Goal: Task Accomplishment & Management: Manage account settings

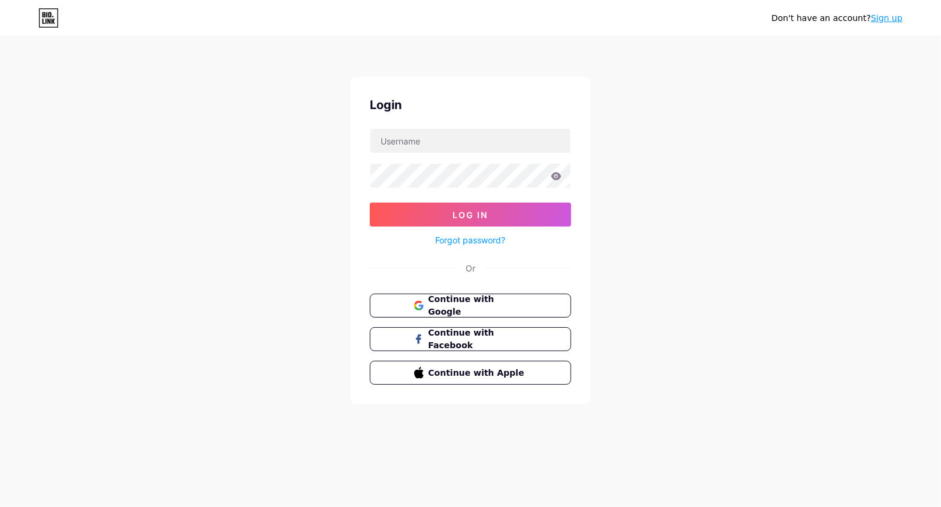
click at [315, 150] on div "Don't have an account? Sign up Login Log In Forgot password? Or Continue with G…" at bounding box center [470, 221] width 941 height 442
click at [484, 303] on span "Continue with Google" at bounding box center [477, 306] width 100 height 26
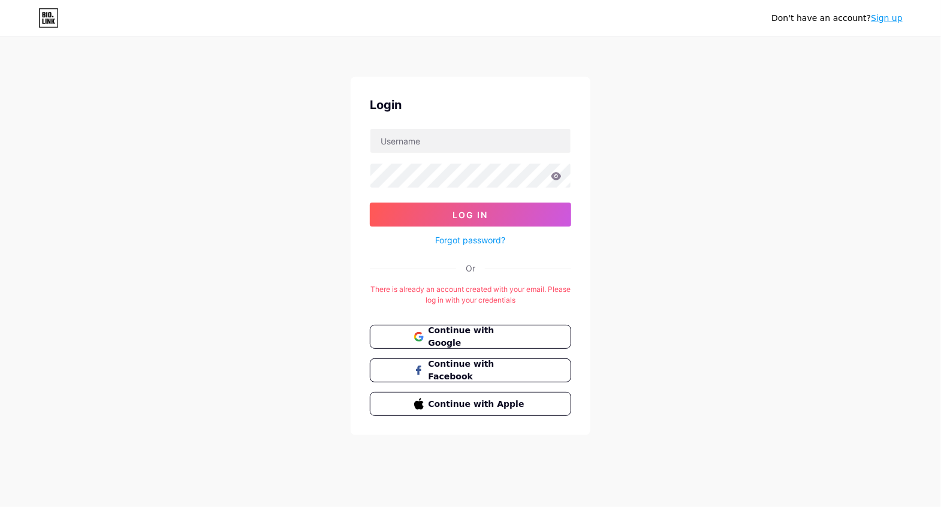
click at [171, 259] on div "Don't have an account? Sign up Login Log In Forgot password? Or There is alread…" at bounding box center [470, 236] width 941 height 473
click at [506, 331] on span "Continue with Google" at bounding box center [477, 337] width 100 height 26
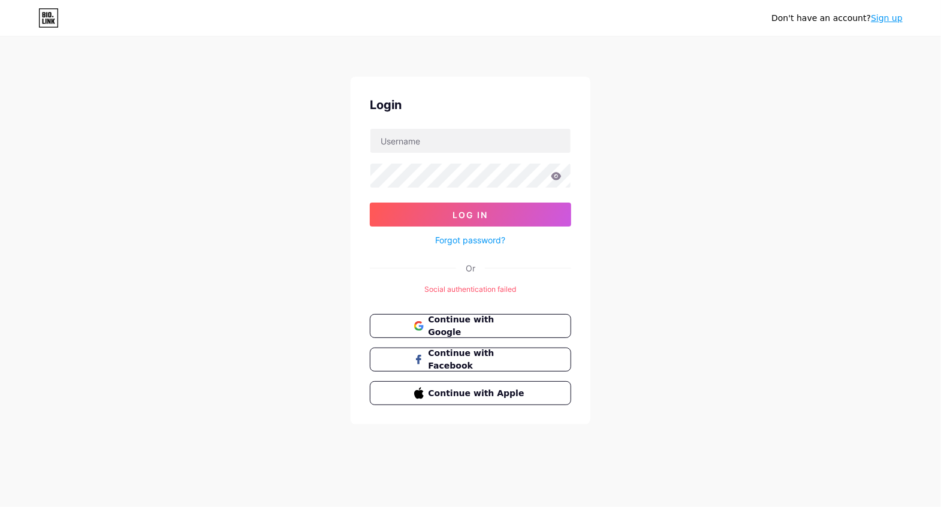
click at [582, 89] on div "Login Log In Forgot password? Or Social authentication failed Continue with Goo…" at bounding box center [471, 251] width 240 height 348
click at [461, 360] on span "Continue with Facebook" at bounding box center [477, 360] width 100 height 26
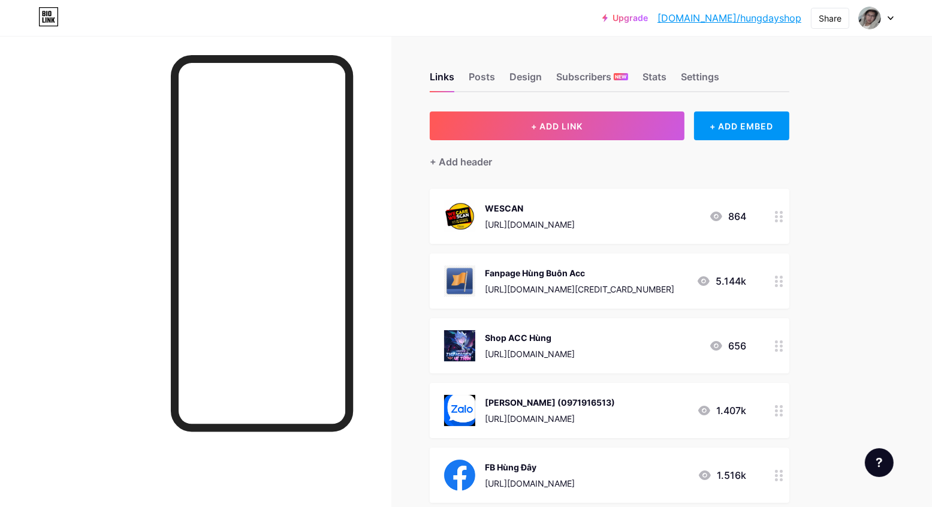
drag, startPoint x: 569, startPoint y: 34, endPoint x: 587, endPoint y: 34, distance: 18.0
click at [569, 34] on div "Upgrade [DOMAIN_NAME]/hungda... [DOMAIN_NAME]/hungdayshop Share Switch accounts…" at bounding box center [466, 18] width 932 height 36
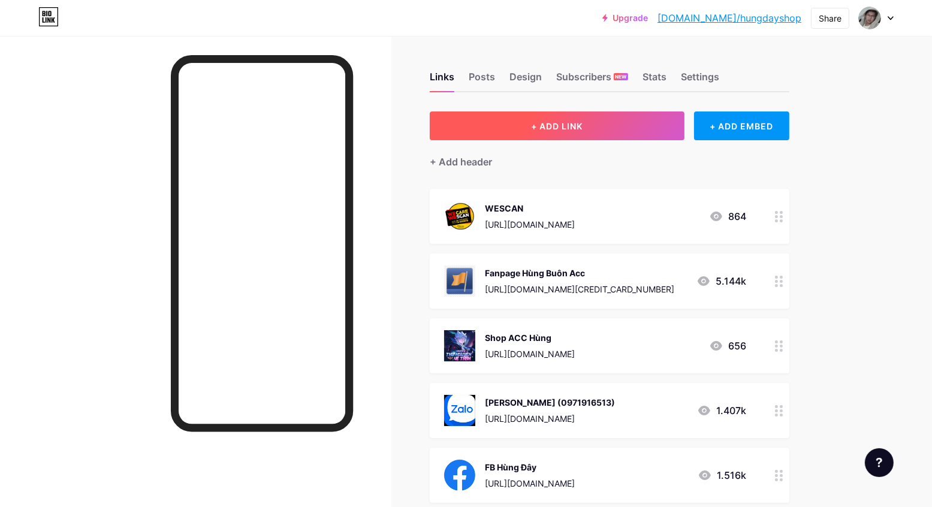
click at [572, 126] on span "+ ADD LINK" at bounding box center [557, 126] width 52 height 10
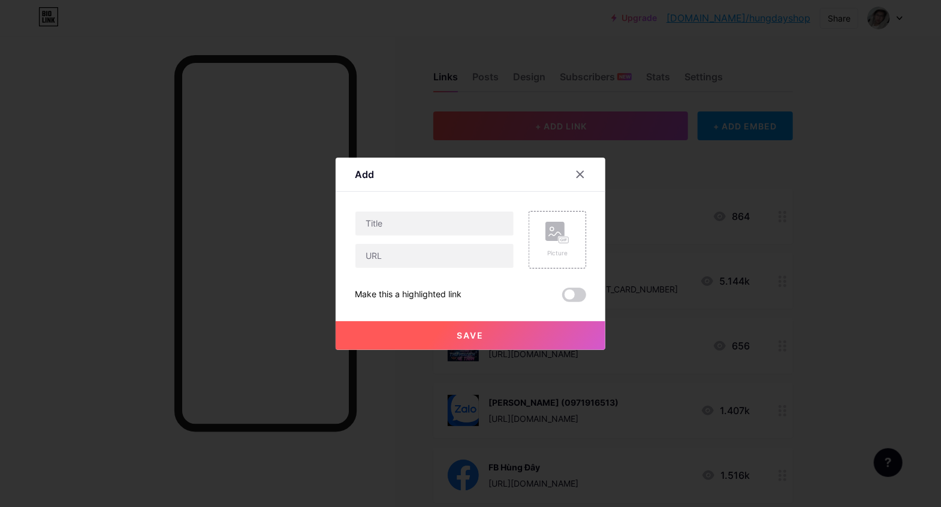
click at [581, 162] on div "Add Content YouTube Play YouTube video without leaving your page. ADD Vimeo Pla…" at bounding box center [471, 254] width 270 height 192
click at [580, 166] on div at bounding box center [580, 175] width 22 height 22
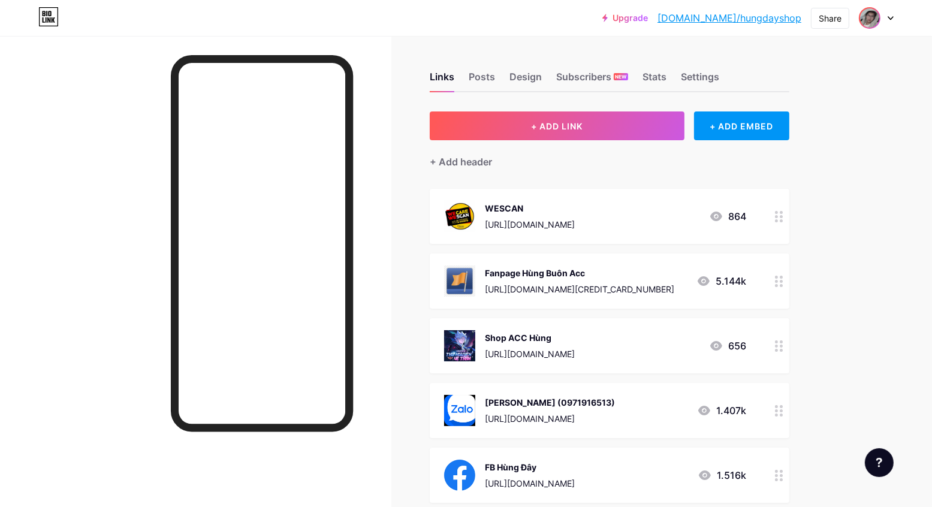
click at [880, 17] on div at bounding box center [870, 18] width 22 height 22
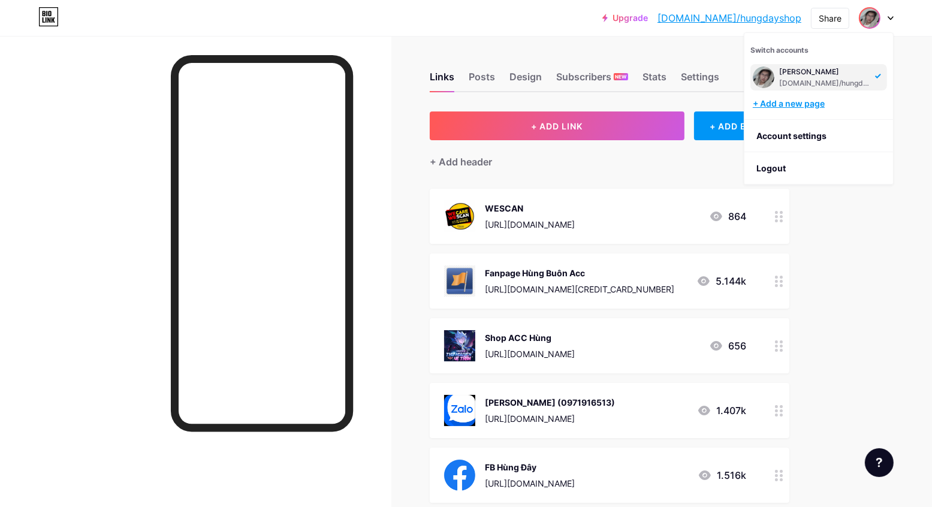
click at [816, 98] on div "+ Add a new page" at bounding box center [820, 104] width 134 height 12
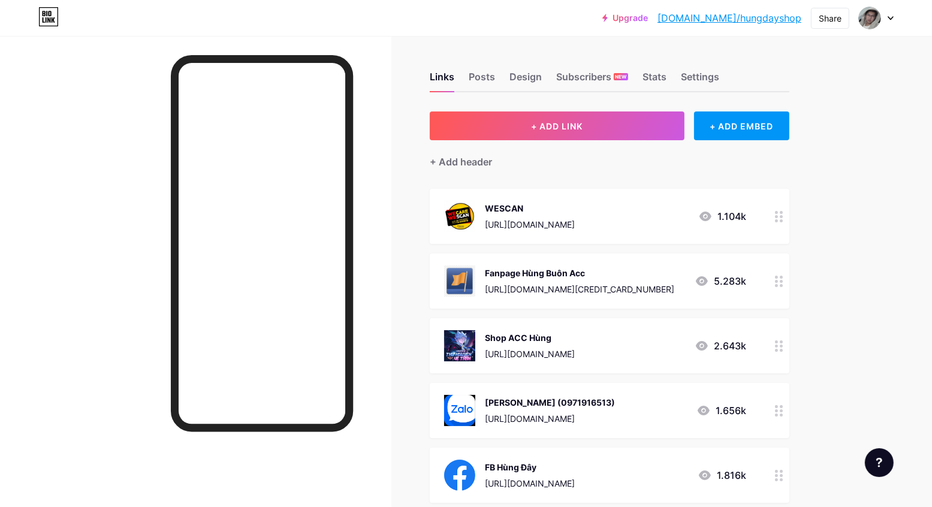
click at [265, 20] on div "Upgrade bio.link/hungda... bio.link/hungdayshop Share Switch accounts Bùi Văn H…" at bounding box center [466, 18] width 932 height 22
click at [887, 21] on div at bounding box center [876, 18] width 35 height 22
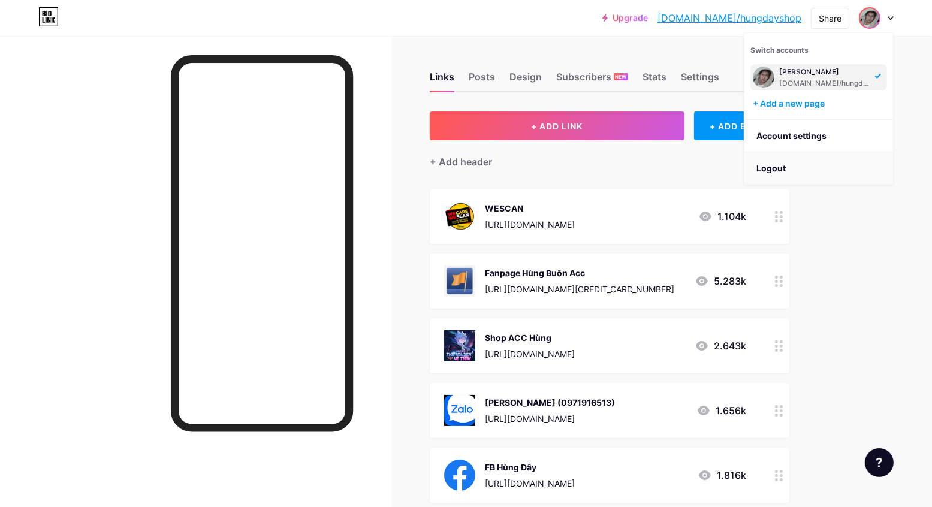
click at [821, 159] on li "Logout" at bounding box center [818, 168] width 149 height 32
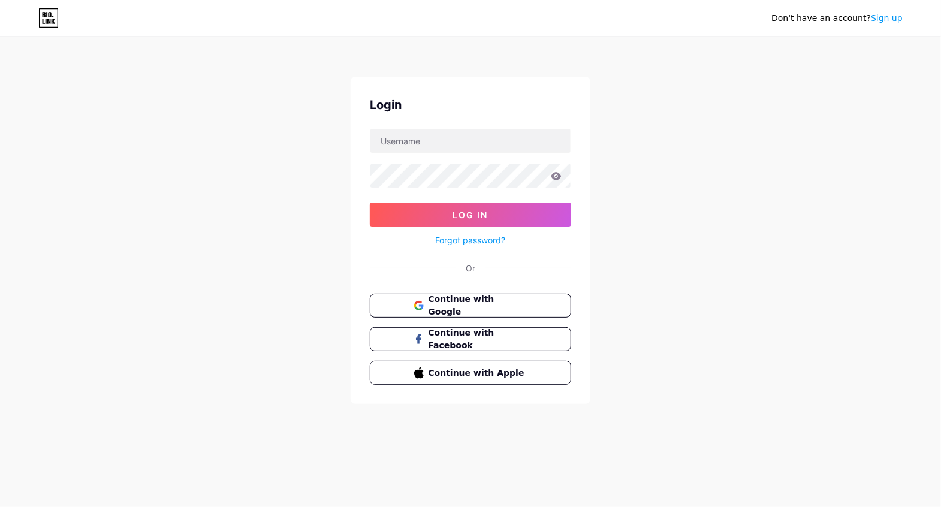
click at [36, 20] on div "Don't have an account? Sign up" at bounding box center [470, 17] width 941 height 19
click at [48, 17] on icon at bounding box center [48, 17] width 20 height 19
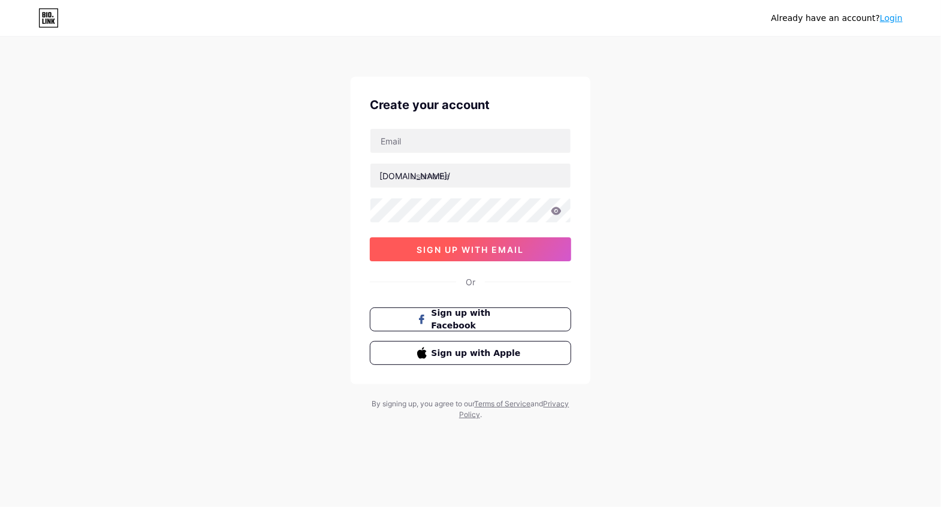
click at [511, 250] on span "sign up with email" at bounding box center [470, 249] width 107 height 10
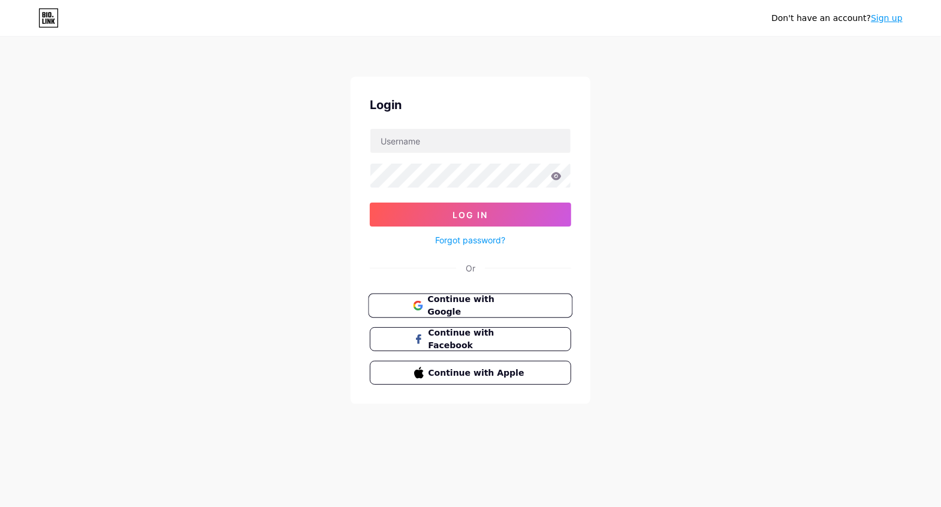
click at [463, 305] on span "Continue with Google" at bounding box center [477, 306] width 100 height 26
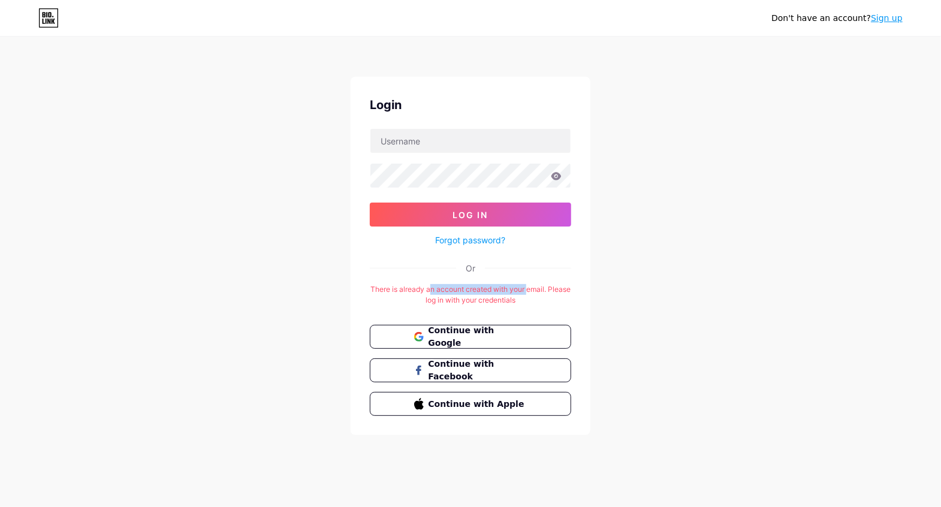
drag, startPoint x: 443, startPoint y: 283, endPoint x: 539, endPoint y: 288, distance: 96.0
click at [539, 288] on div "There is already an account created with your email. Please log in with your cr…" at bounding box center [470, 295] width 201 height 22
click at [500, 337] on span "Continue with Google" at bounding box center [477, 337] width 100 height 26
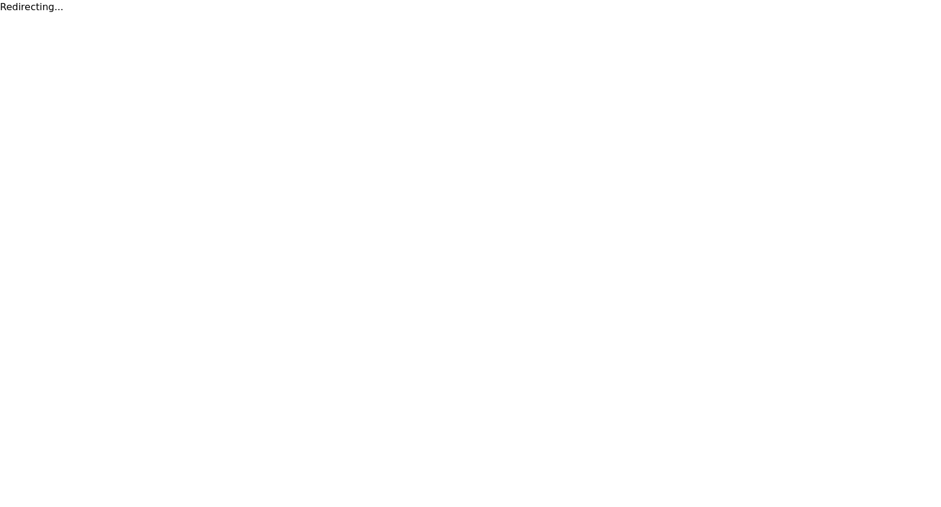
click at [476, 14] on html "Redirecting..." at bounding box center [470, 7] width 941 height 14
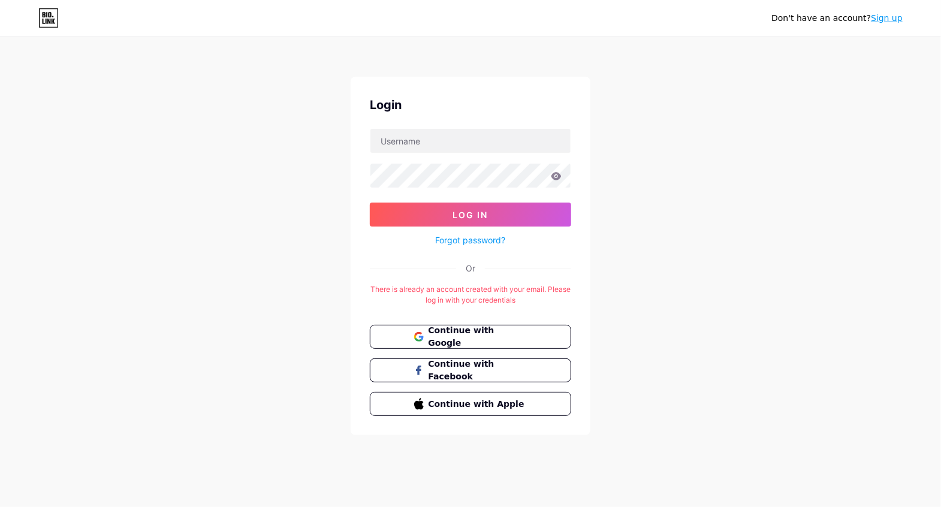
click at [475, 245] on div "Login Log In Forgot password? Or There is already an account created with your …" at bounding box center [471, 256] width 240 height 358
click at [482, 241] on link "Forgot password?" at bounding box center [471, 240] width 70 height 13
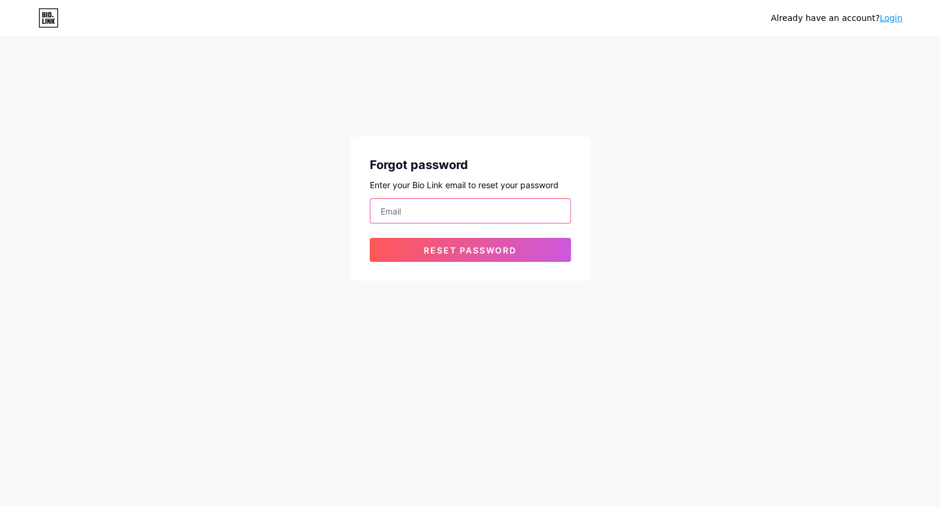
click at [443, 205] on input "email" at bounding box center [470, 211] width 200 height 24
type input "[EMAIL_ADDRESS][DOMAIN_NAME]"
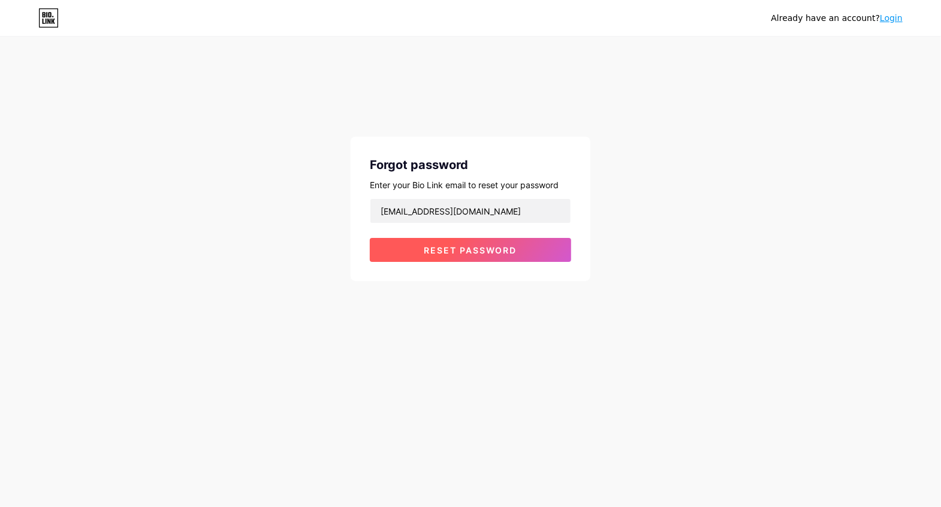
click at [449, 245] on span "Reset password" at bounding box center [470, 250] width 93 height 10
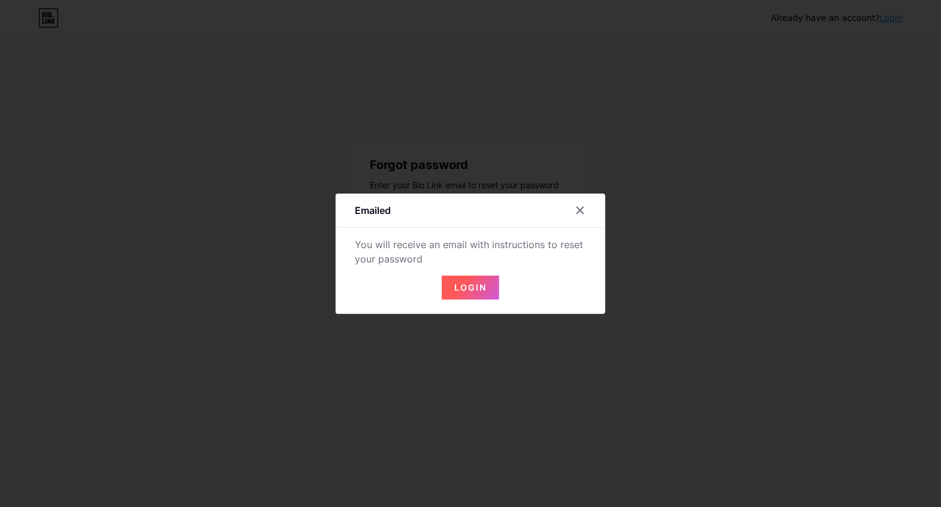
click at [449, 283] on button "Login" at bounding box center [471, 288] width 58 height 24
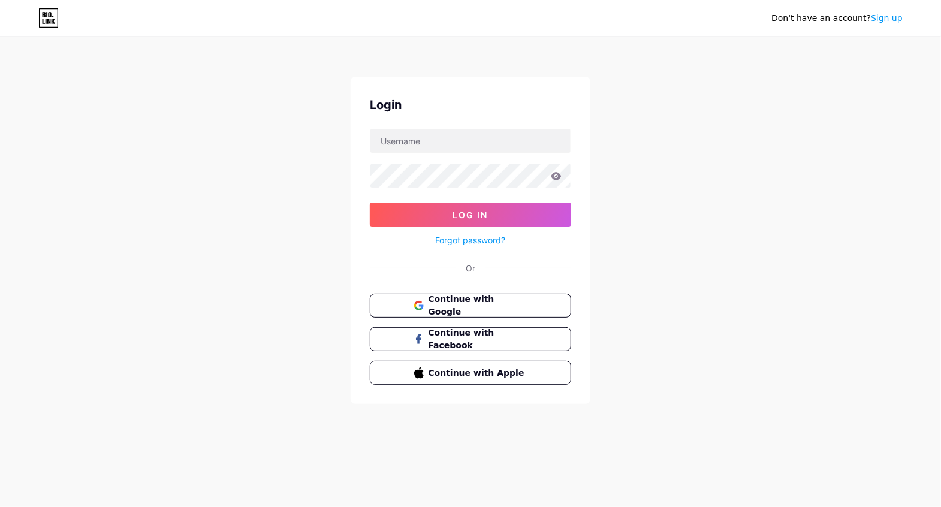
click at [894, 20] on link "Sign up" at bounding box center [887, 18] width 32 height 10
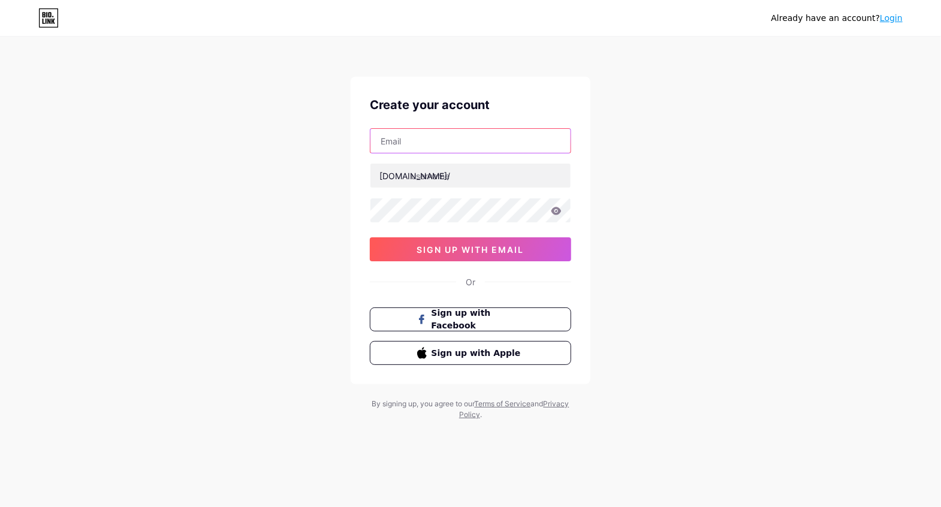
click at [439, 141] on input "text" at bounding box center [470, 141] width 200 height 24
drag, startPoint x: 439, startPoint y: 141, endPoint x: 385, endPoint y: 145, distance: 54.1
click at [375, 144] on div "Create your account [DOMAIN_NAME]/ sign up with email Or Sign up with Facebook …" at bounding box center [471, 230] width 240 height 307
click at [439, 142] on input "text" at bounding box center [470, 141] width 200 height 24
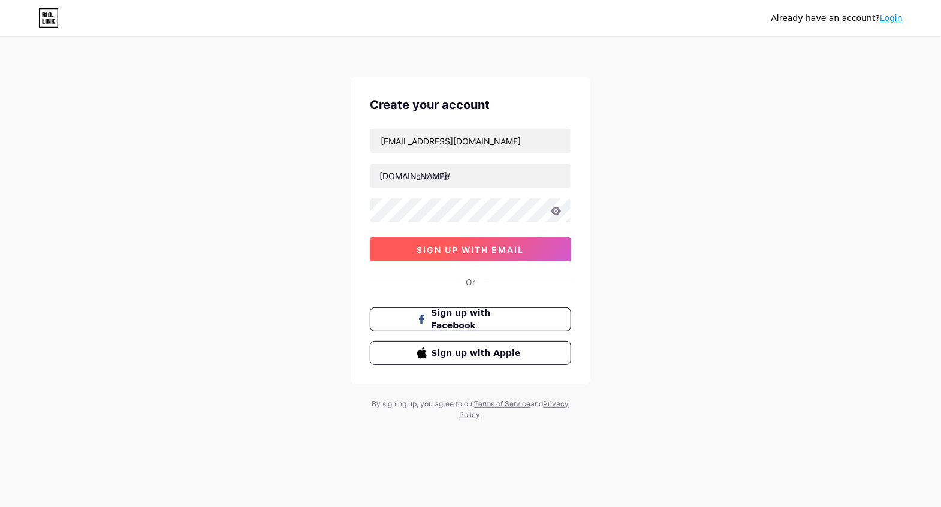
click at [464, 259] on button "sign up with email" at bounding box center [470, 249] width 201 height 24
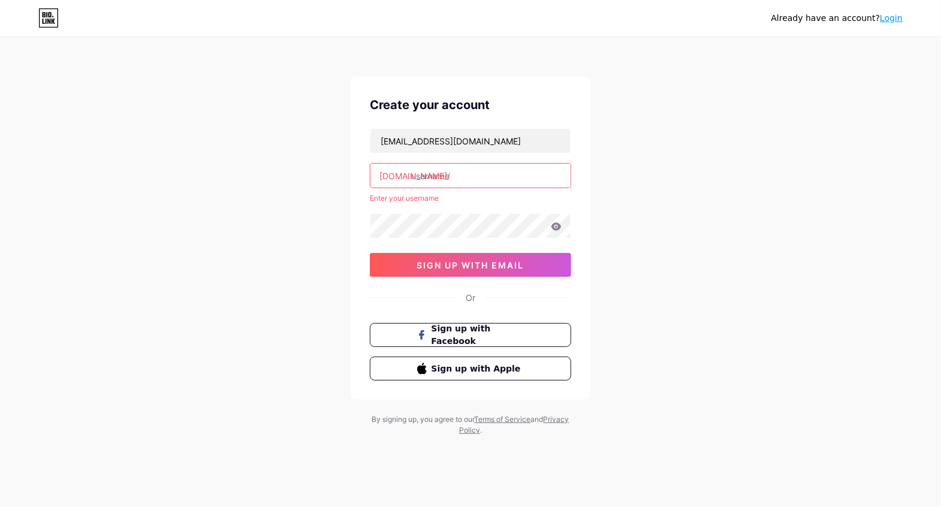
click at [447, 167] on input "text" at bounding box center [470, 176] width 200 height 24
click at [482, 174] on input "text" at bounding box center [470, 176] width 200 height 24
drag, startPoint x: 491, startPoint y: 144, endPoint x: 396, endPoint y: 162, distance: 97.6
click at [311, 162] on div "Already have an account? Login Create your account [EMAIL_ADDRESS][DOMAIN_NAME]…" at bounding box center [470, 237] width 941 height 474
type input ";"
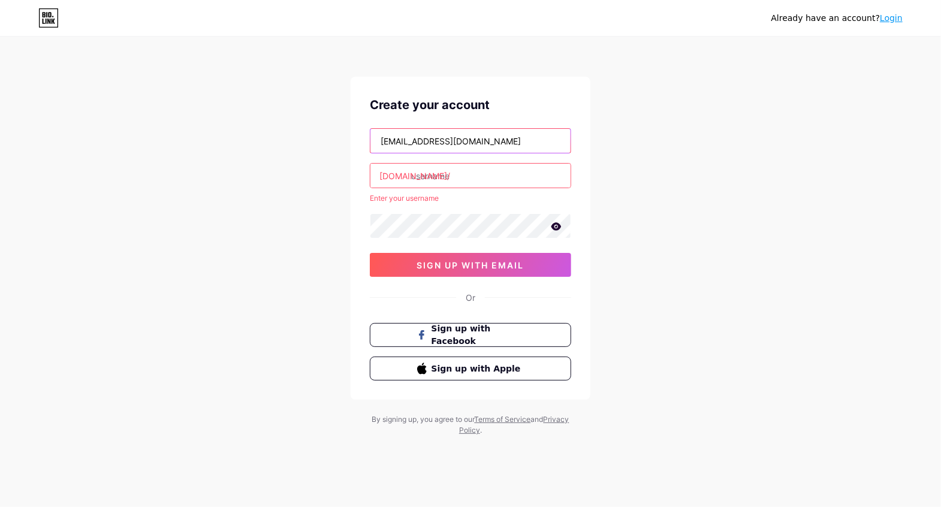
type input "[EMAIL_ADDRESS][DOMAIN_NAME]"
click at [554, 224] on icon at bounding box center [556, 226] width 10 height 8
click at [463, 172] on input "text" at bounding box center [470, 176] width 200 height 24
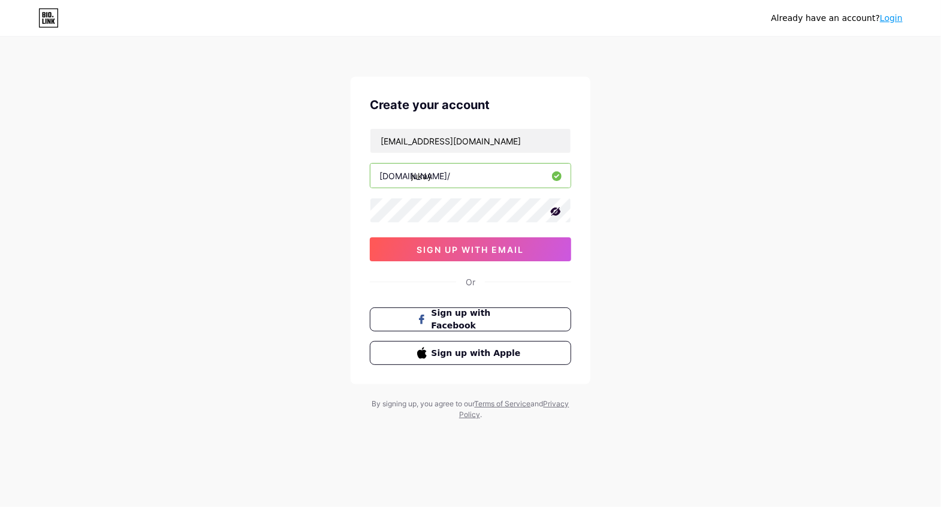
type input "jukay"
click at [491, 244] on span "sign up with email" at bounding box center [470, 249] width 107 height 10
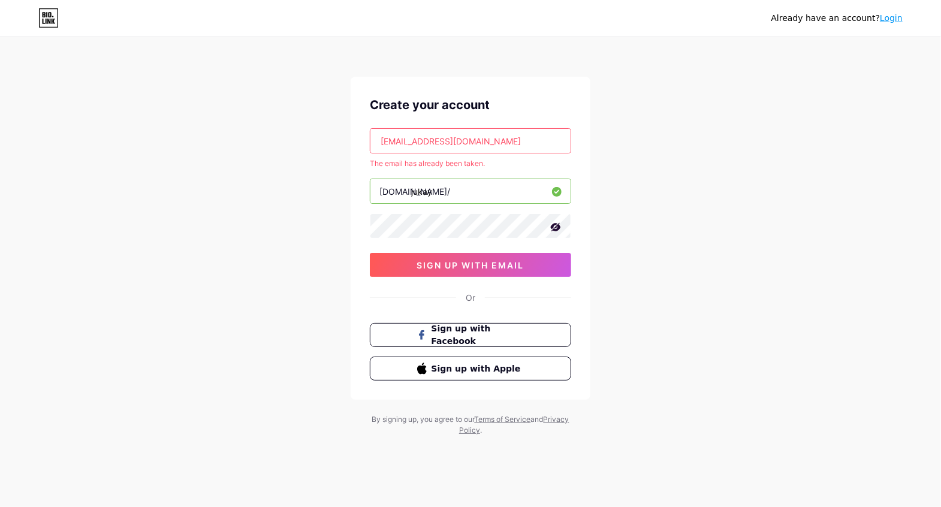
click at [479, 132] on input "[EMAIL_ADDRESS][DOMAIN_NAME]" at bounding box center [470, 141] width 200 height 24
drag, startPoint x: 530, startPoint y: 145, endPoint x: 321, endPoint y: 152, distance: 209.3
click at [321, 152] on div "Already have an account? Login Create your account [EMAIL_ADDRESS][DOMAIN_NAME]…" at bounding box center [470, 237] width 941 height 474
click at [455, 150] on input "[EMAIL_ADDRESS][DOMAIN_NAME]" at bounding box center [470, 141] width 200 height 24
click at [495, 260] on span "sign up with email" at bounding box center [470, 265] width 107 height 10
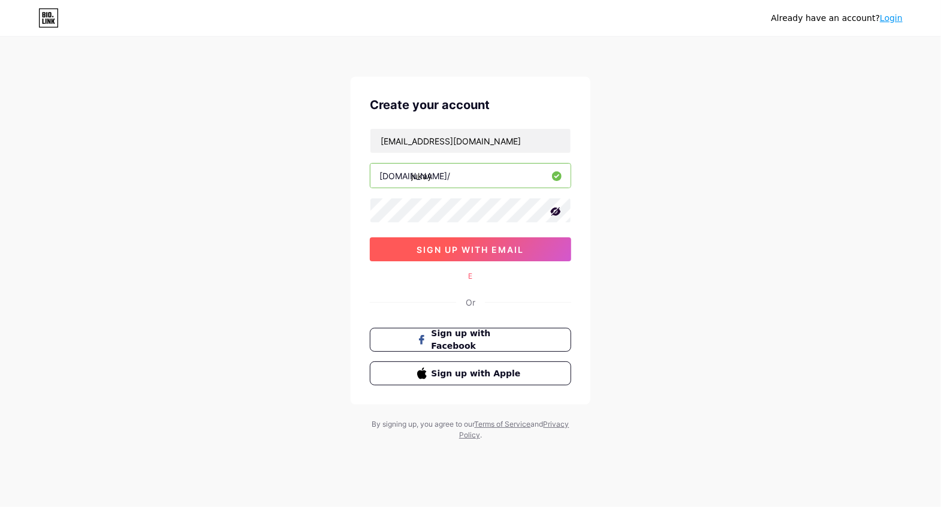
click at [494, 253] on span "sign up with email" at bounding box center [470, 249] width 107 height 10
click at [493, 251] on span "sign up with email" at bounding box center [470, 249] width 107 height 10
click at [459, 239] on button "sign up with email" at bounding box center [470, 249] width 201 height 24
click at [458, 240] on button "sign up with email" at bounding box center [470, 249] width 201 height 24
drag, startPoint x: 458, startPoint y: 240, endPoint x: 500, endPoint y: 232, distance: 42.1
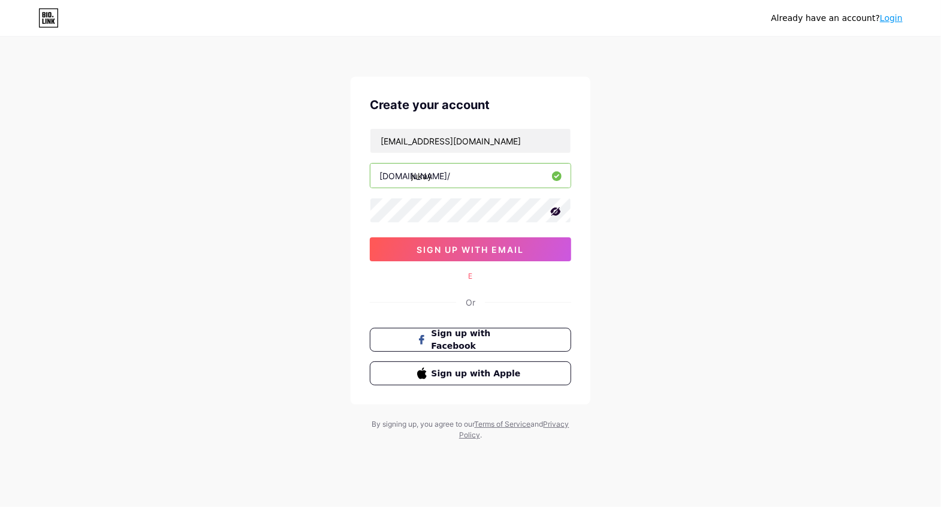
click at [461, 241] on button "sign up with email" at bounding box center [470, 249] width 201 height 24
click at [896, 16] on link "Login" at bounding box center [891, 18] width 23 height 10
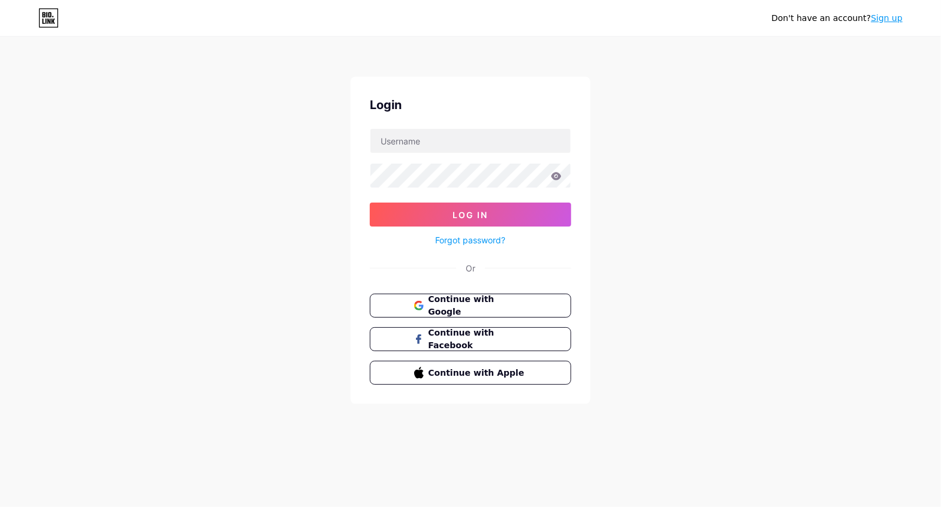
click at [464, 234] on link "Forgot password?" at bounding box center [471, 240] width 70 height 13
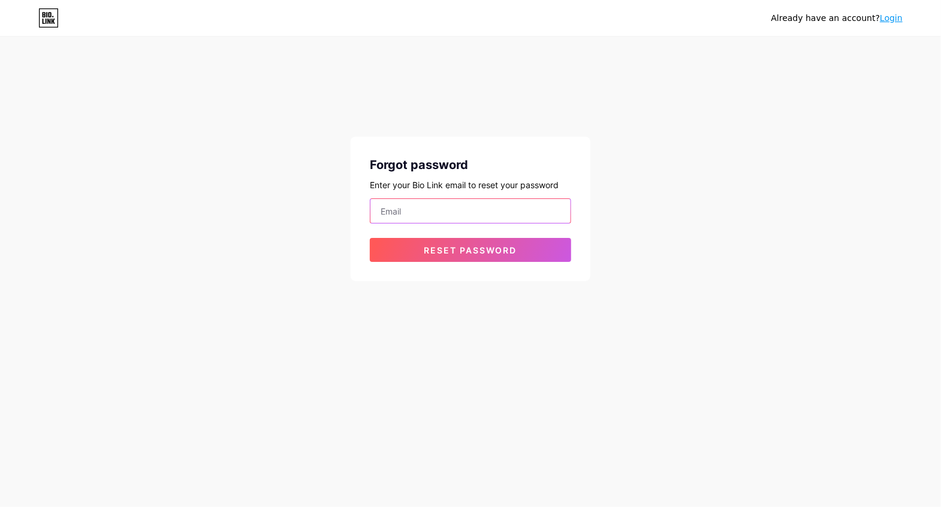
click at [461, 210] on input "email" at bounding box center [470, 211] width 200 height 24
paste input "[EMAIL_ADDRESS][DOMAIN_NAME]"
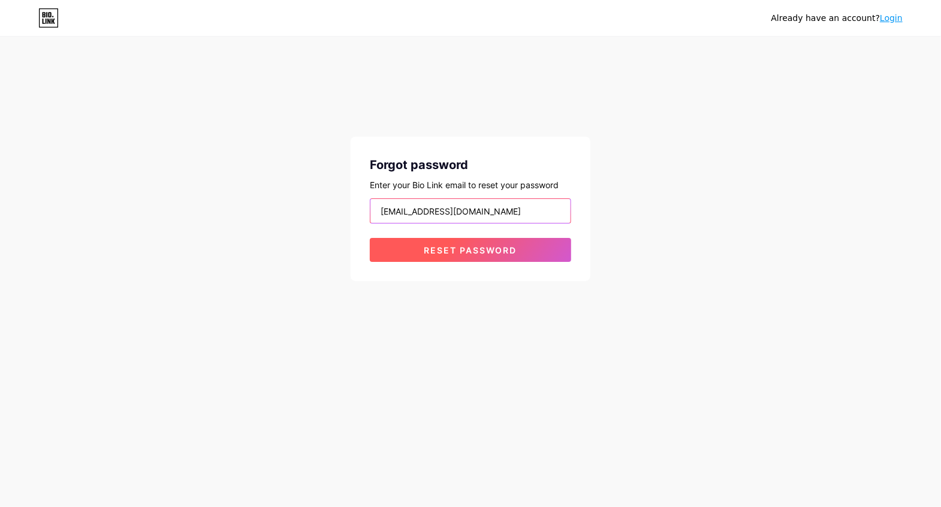
type input "[EMAIL_ADDRESS][DOMAIN_NAME]"
click at [458, 250] on span "Reset password" at bounding box center [470, 250] width 93 height 10
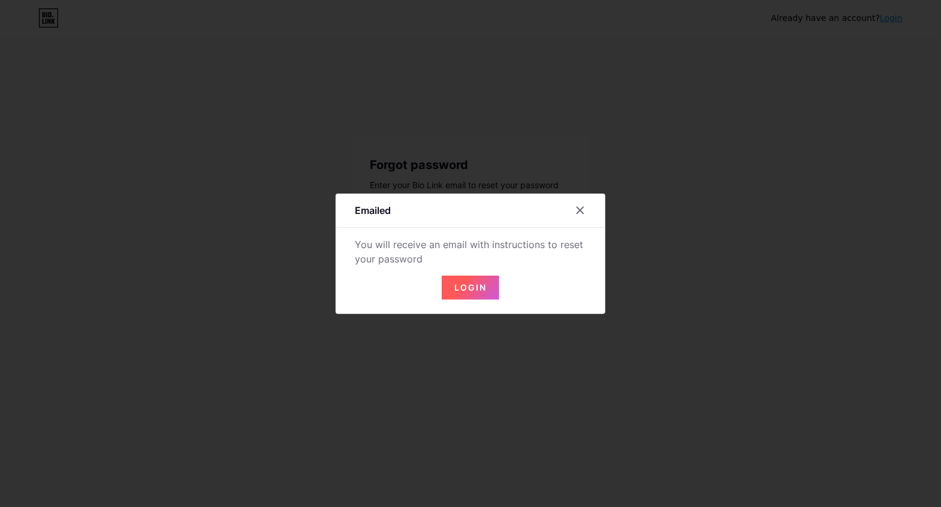
click at [475, 285] on span "Login" at bounding box center [470, 287] width 32 height 10
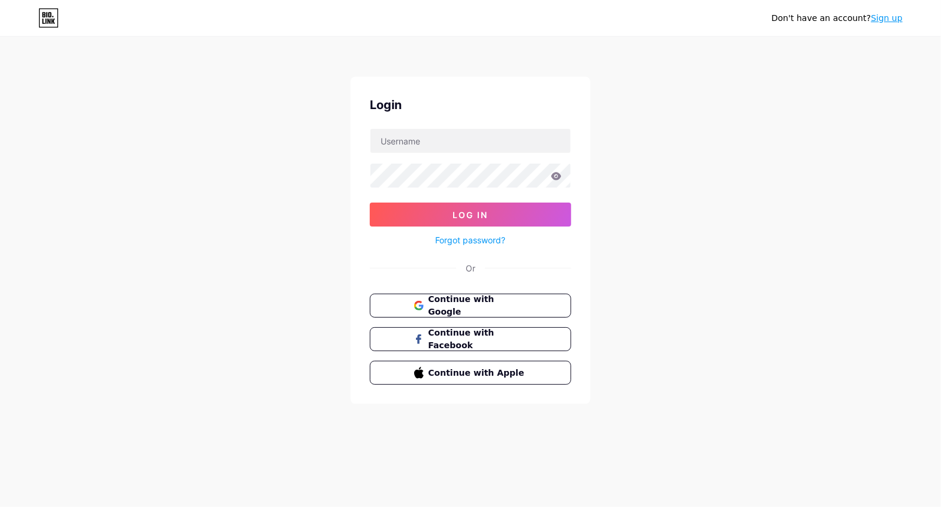
click at [894, 19] on link "Sign up" at bounding box center [887, 18] width 32 height 10
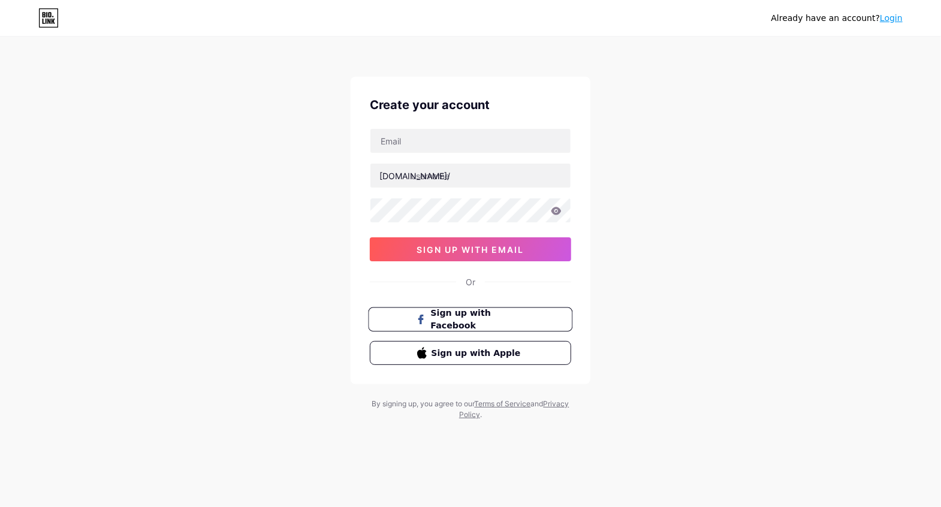
click at [475, 322] on span "Sign up with Facebook" at bounding box center [478, 320] width 94 height 26
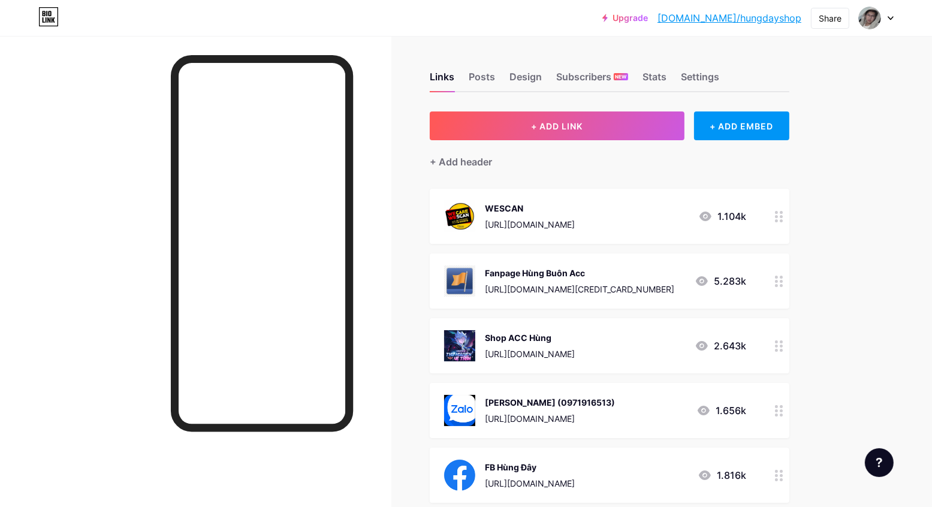
click at [74, 154] on div at bounding box center [195, 289] width 391 height 507
click at [783, 219] on icon at bounding box center [779, 216] width 8 height 11
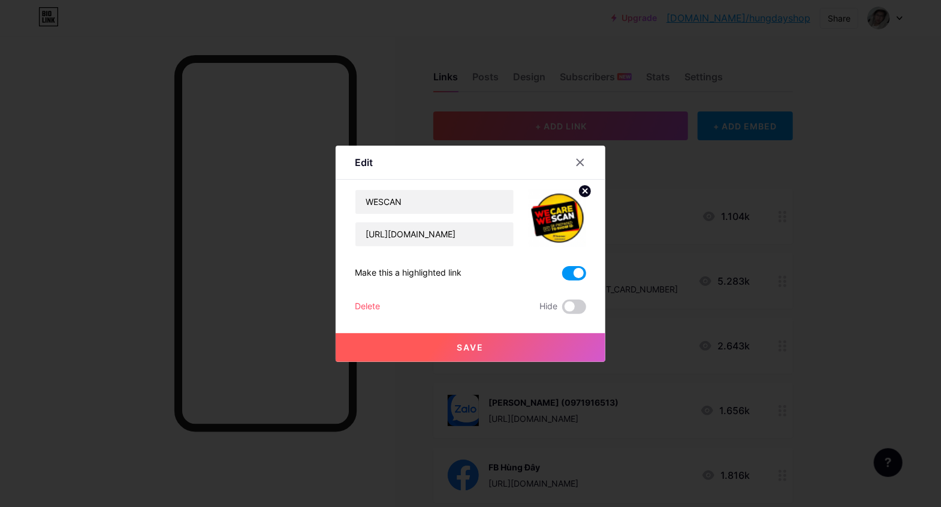
click at [552, 216] on img at bounding box center [558, 218] width 58 height 58
click at [577, 160] on icon at bounding box center [580, 162] width 7 height 7
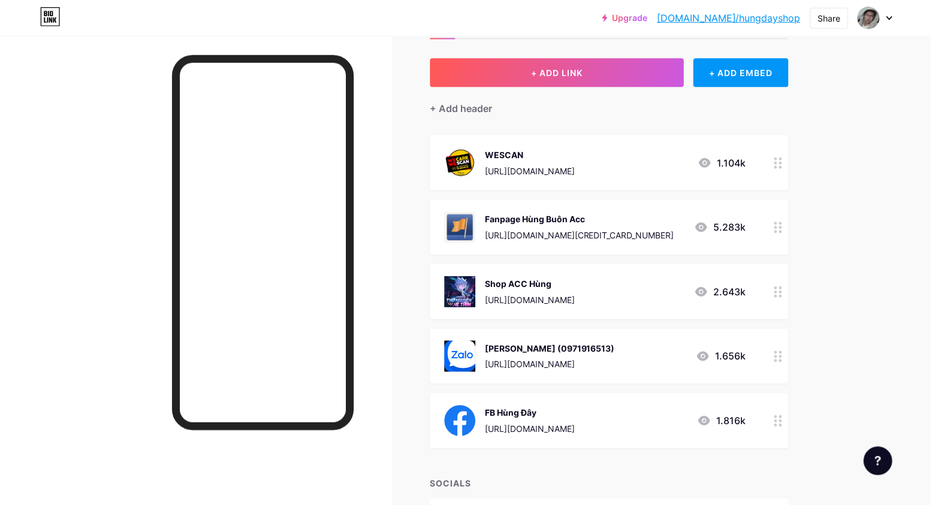
scroll to position [60, 0]
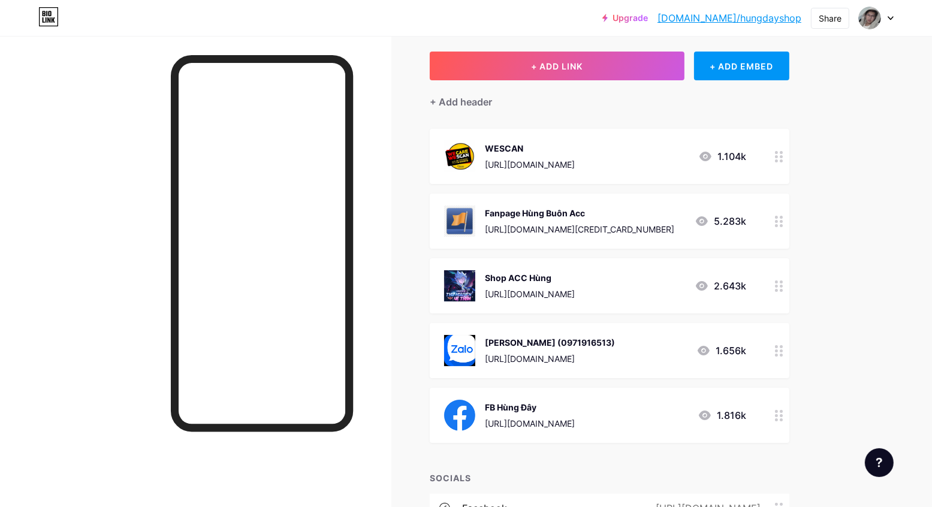
click at [463, 283] on img at bounding box center [459, 285] width 31 height 31
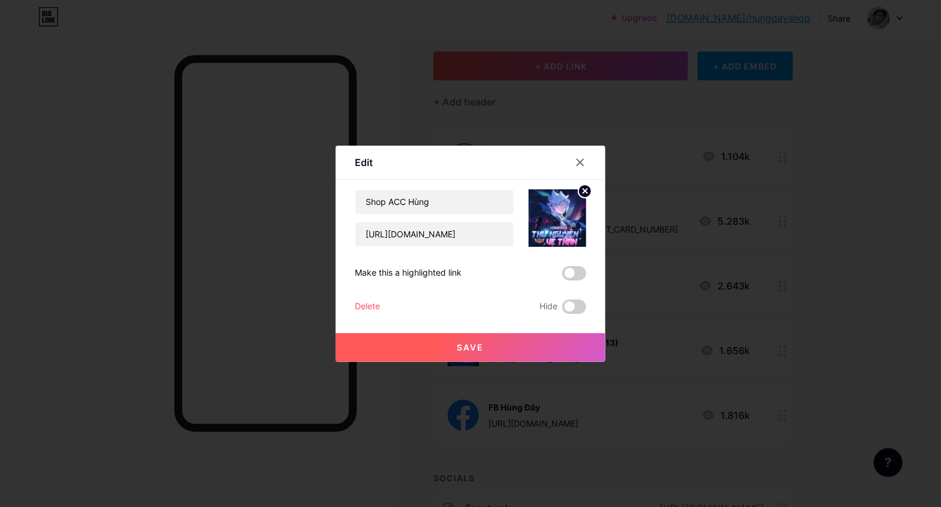
click at [829, 238] on div at bounding box center [470, 253] width 941 height 507
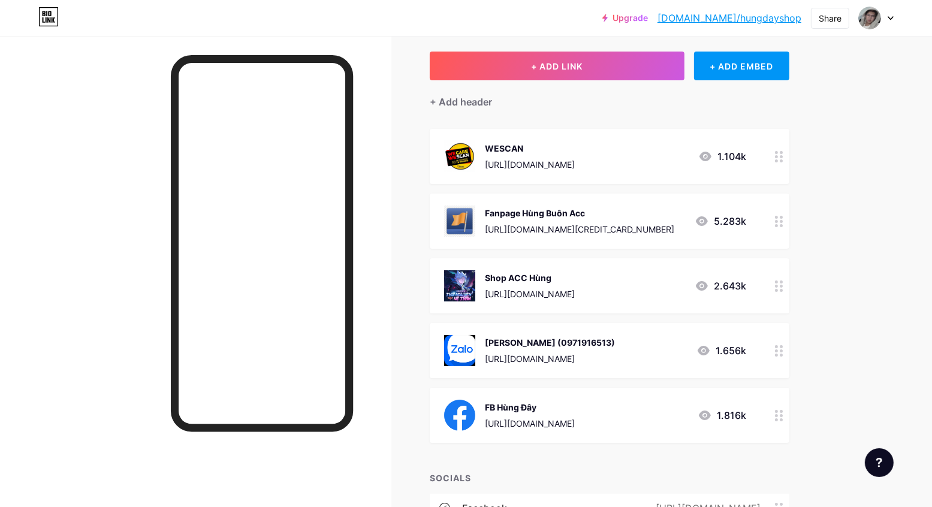
click at [780, 297] on div at bounding box center [779, 285] width 20 height 55
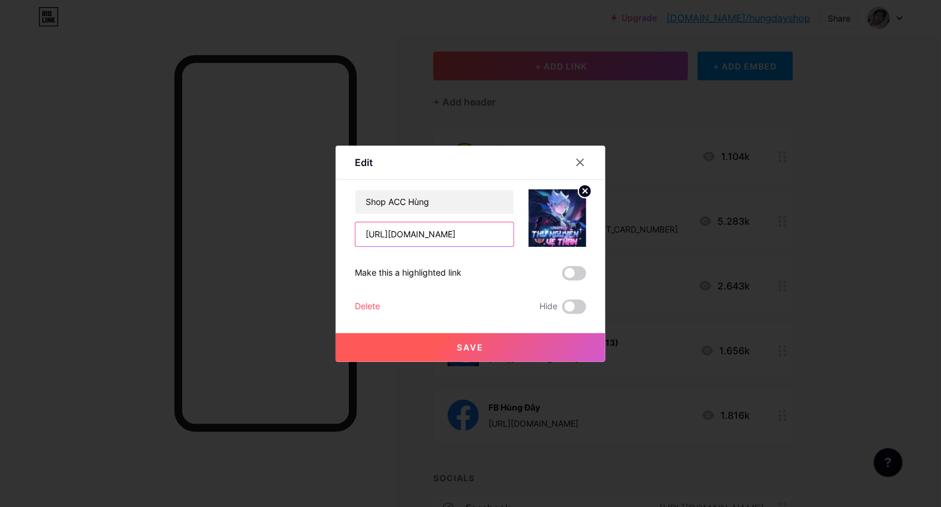
drag, startPoint x: 463, startPoint y: 234, endPoint x: 333, endPoint y: 238, distance: 130.1
click at [336, 238] on div "Edit Content YouTube Play YouTube video without leaving your page. ADD Vimeo Pl…" at bounding box center [471, 254] width 270 height 216
click at [380, 213] on input "Shop ACC Hùng" at bounding box center [434, 202] width 158 height 24
click at [419, 197] on input "Shop ACC Hùng" at bounding box center [434, 202] width 158 height 24
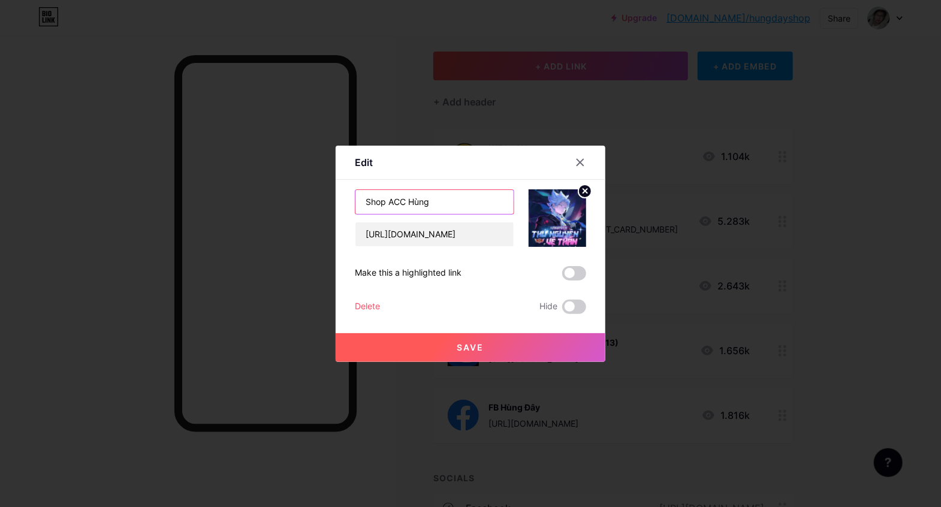
click at [419, 197] on input "Shop ACC Hùng" at bounding box center [434, 202] width 158 height 24
click at [321, 140] on div at bounding box center [470, 253] width 941 height 507
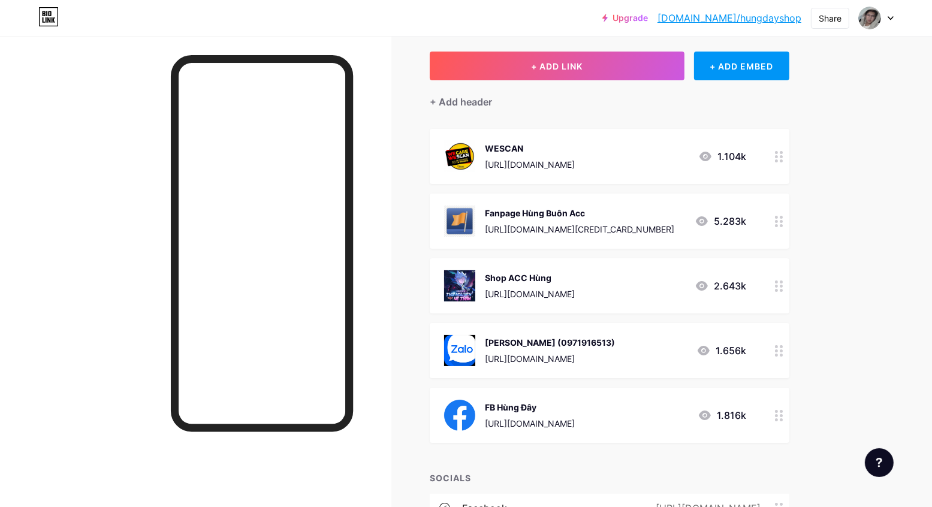
click at [783, 348] on icon at bounding box center [779, 350] width 8 height 11
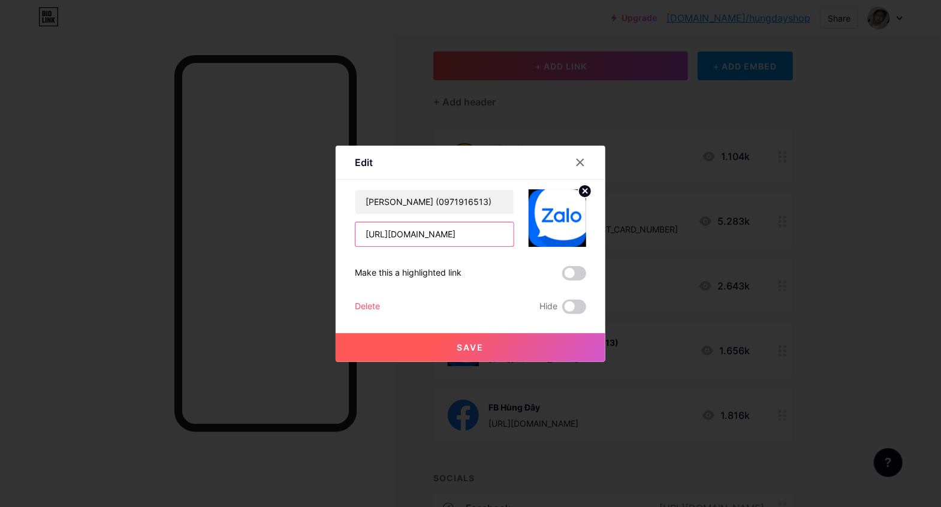
drag, startPoint x: 484, startPoint y: 231, endPoint x: 322, endPoint y: 224, distance: 162.6
click at [282, 215] on div "Edit Content YouTube Play YouTube video without leaving your page. ADD Vimeo Pl…" at bounding box center [470, 253] width 941 height 507
click at [379, 244] on input "https://zalo.me/0971916513" at bounding box center [434, 234] width 158 height 24
drag, startPoint x: 487, startPoint y: 202, endPoint x: 327, endPoint y: 194, distance: 160.8
click at [327, 194] on div "Edit Content YouTube Play YouTube video without leaving your page. ADD Vimeo Pl…" at bounding box center [470, 253] width 941 height 507
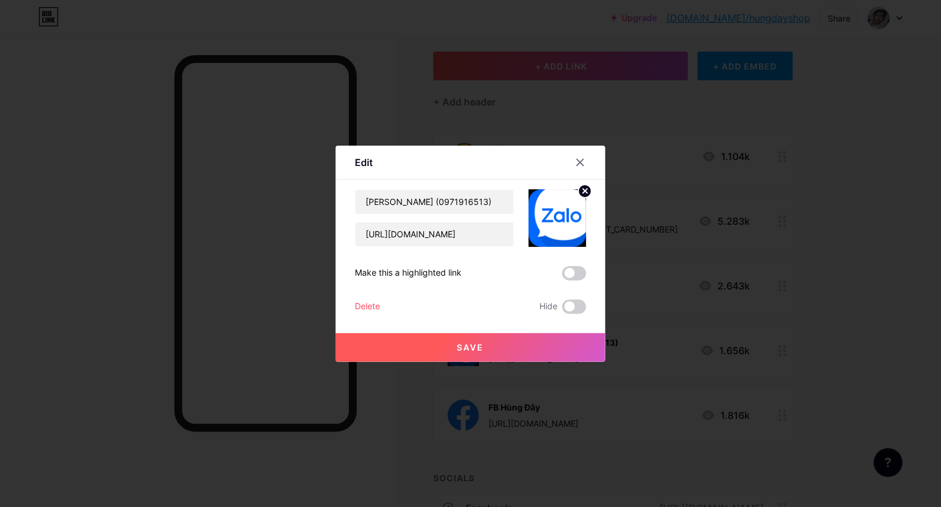
click at [289, 132] on div at bounding box center [470, 253] width 941 height 507
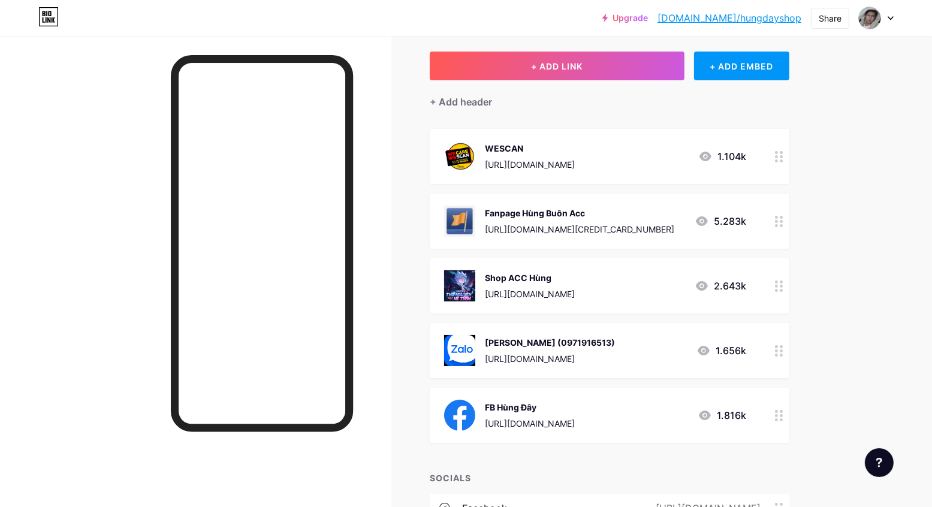
click at [777, 224] on div at bounding box center [779, 221] width 20 height 55
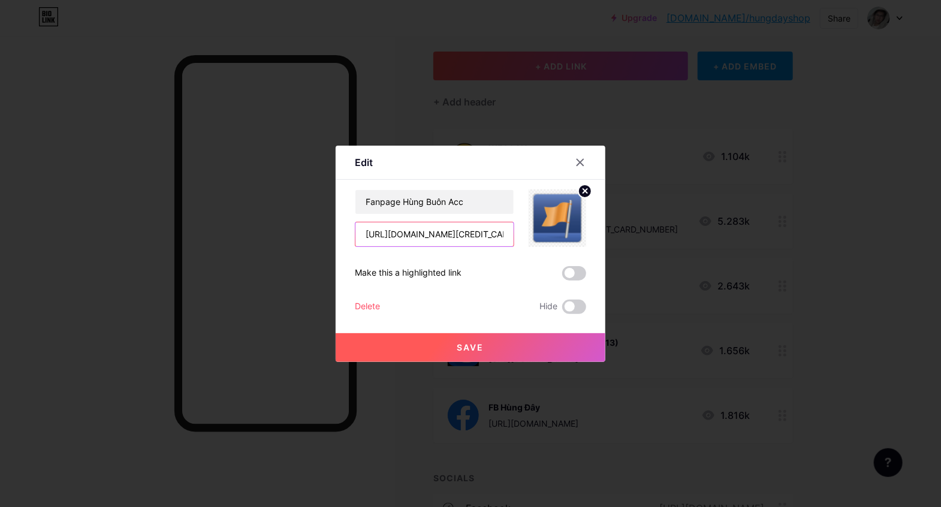
click at [494, 236] on input "https://www.facebook.com/profile.php?id=100090088691324" at bounding box center [434, 234] width 158 height 24
click at [463, 208] on input "Fanpage Hùng Buôn Acc" at bounding box center [434, 202] width 158 height 24
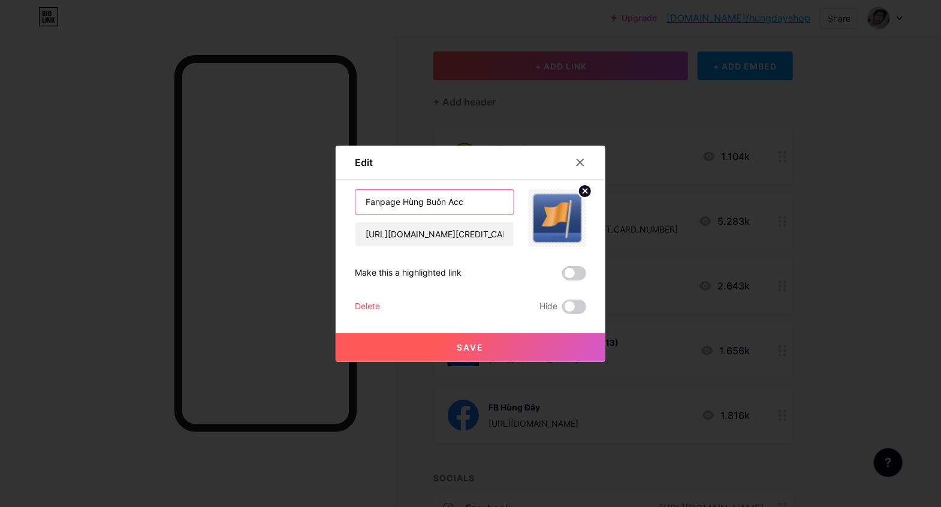
click at [463, 208] on input "Fanpage Hùng Buôn Acc" at bounding box center [434, 202] width 158 height 24
click at [371, 144] on div at bounding box center [470, 253] width 941 height 507
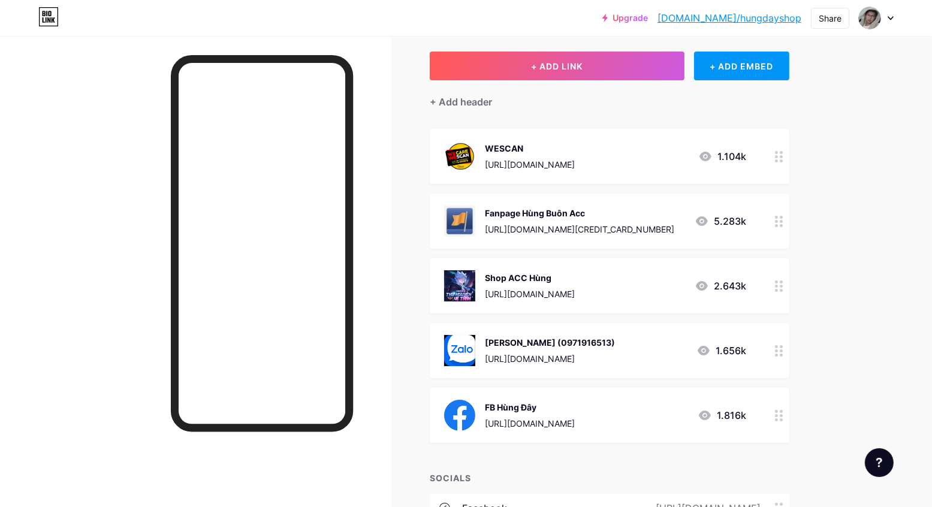
click at [774, 156] on div at bounding box center [779, 156] width 20 height 55
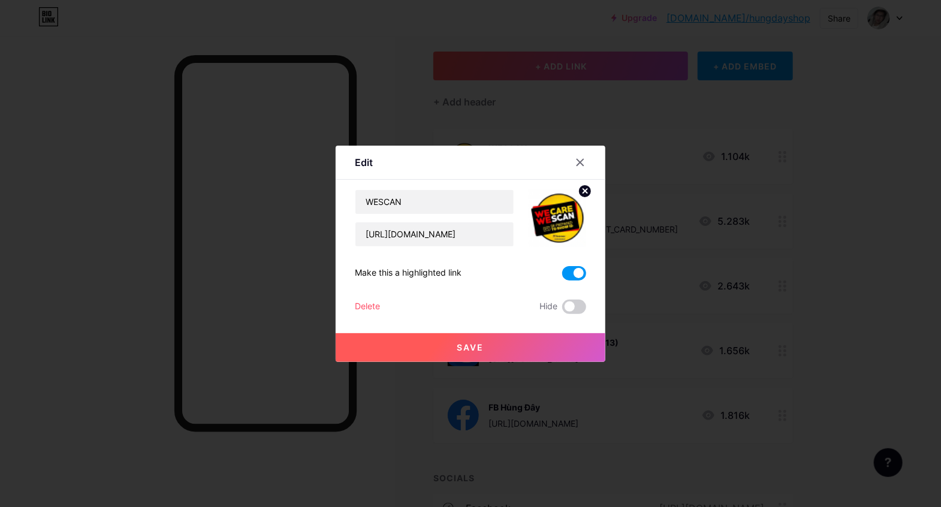
click at [578, 190] on circle at bounding box center [584, 191] width 13 height 13
click at [545, 212] on rect at bounding box center [554, 209] width 19 height 19
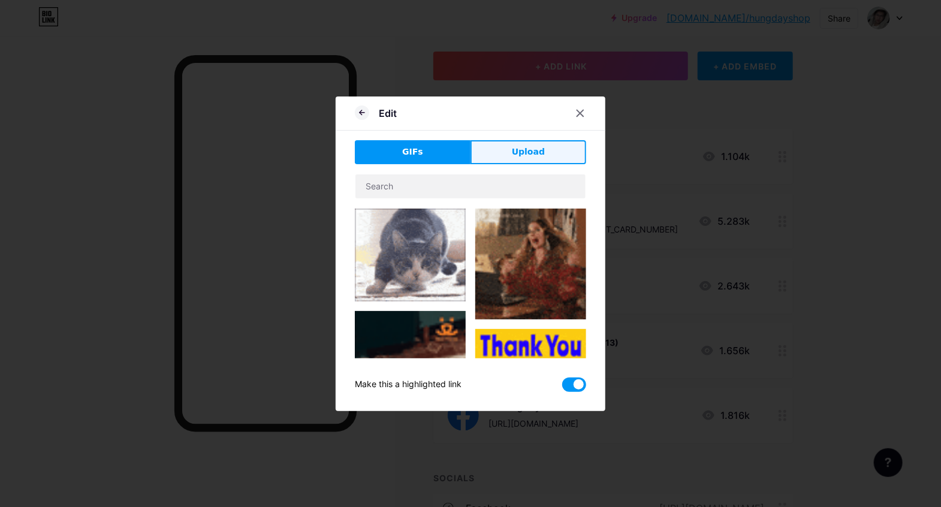
click at [513, 146] on span "Upload" at bounding box center [528, 152] width 33 height 13
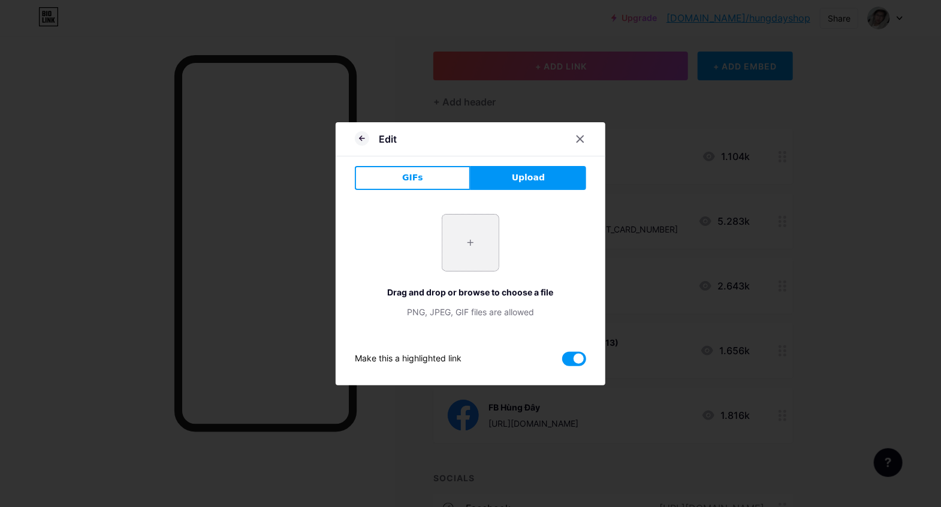
click at [467, 237] on input "file" at bounding box center [470, 243] width 56 height 56
type input "C:\fakepath\images.png"
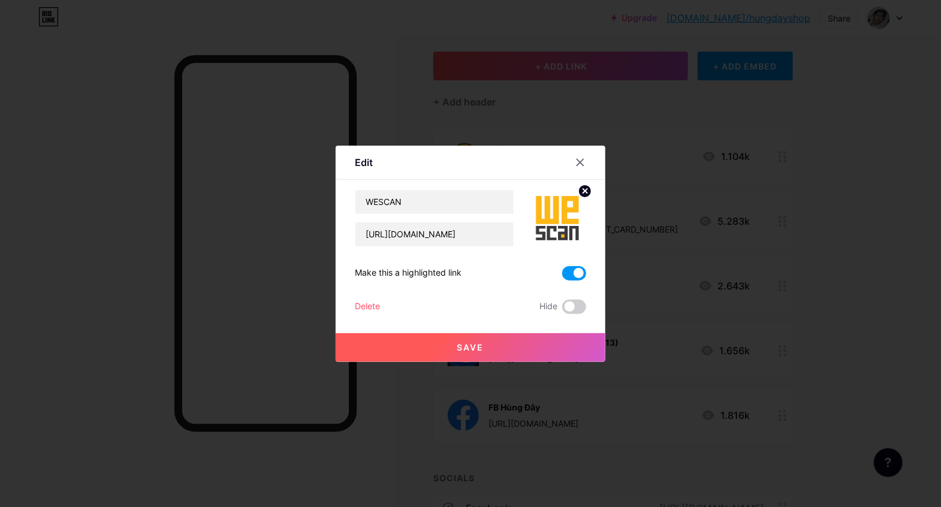
click at [388, 327] on div "Save" at bounding box center [471, 338] width 270 height 48
click at [452, 345] on button "Save" at bounding box center [471, 347] width 270 height 29
drag, startPoint x: 493, startPoint y: 234, endPoint x: 345, endPoint y: 231, distance: 148.0
click at [345, 231] on div "Edit Content YouTube Play YouTube video without leaving your page. ADD Vimeo Pl…" at bounding box center [471, 254] width 270 height 216
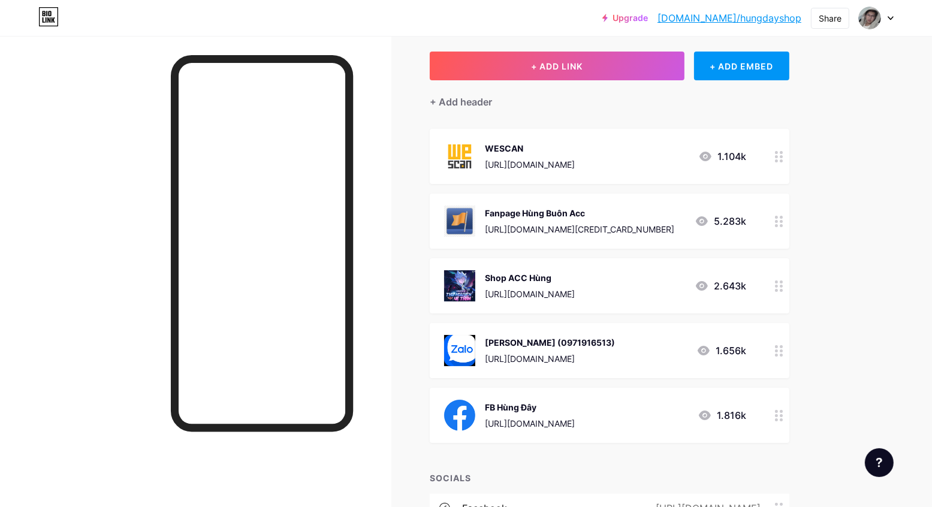
drag, startPoint x: 429, startPoint y: 239, endPoint x: 789, endPoint y: 156, distance: 369.5
click at [789, 156] on div at bounding box center [779, 156] width 20 height 55
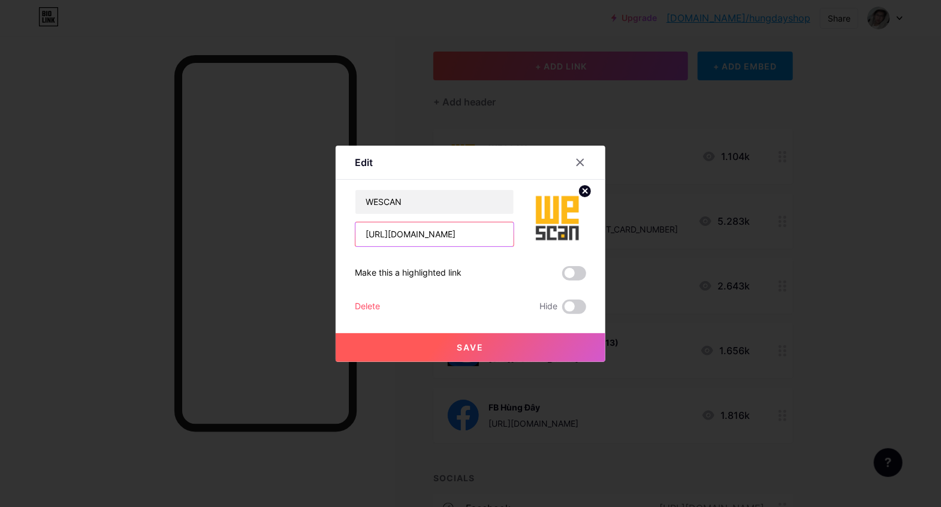
drag, startPoint x: 489, startPoint y: 236, endPoint x: 297, endPoint y: 241, distance: 191.8
click at [297, 241] on div "Edit Content YouTube Play YouTube video without leaving your page. ADD Vimeo Pl…" at bounding box center [470, 253] width 941 height 507
drag, startPoint x: 401, startPoint y: 198, endPoint x: 316, endPoint y: 197, distance: 84.5
click at [316, 197] on div "Edit Content YouTube Play YouTube video without leaving your page. ADD Vimeo Pl…" at bounding box center [470, 253] width 941 height 507
click at [518, 128] on div at bounding box center [470, 253] width 941 height 507
